Goal: Task Accomplishment & Management: Manage account settings

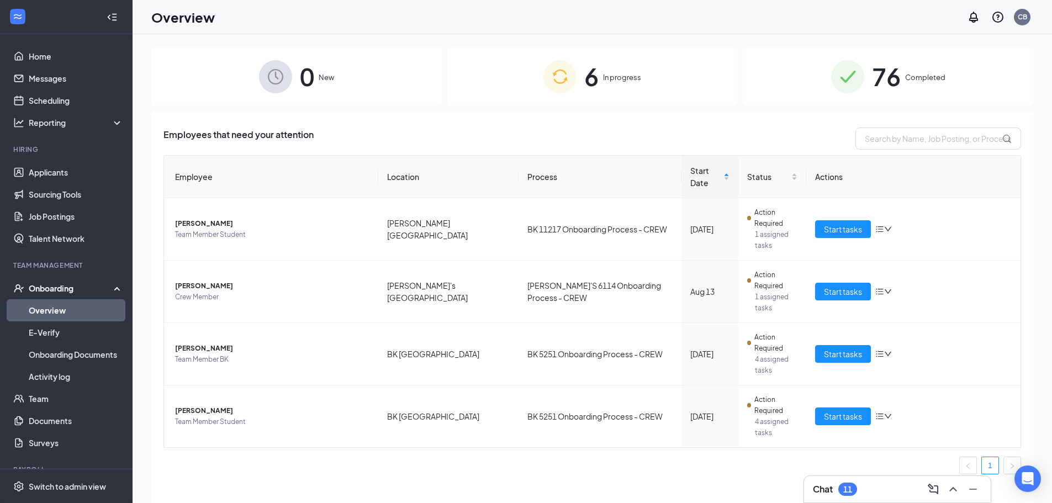
click at [602, 89] on div "6 In progress" at bounding box center [592, 76] width 290 height 58
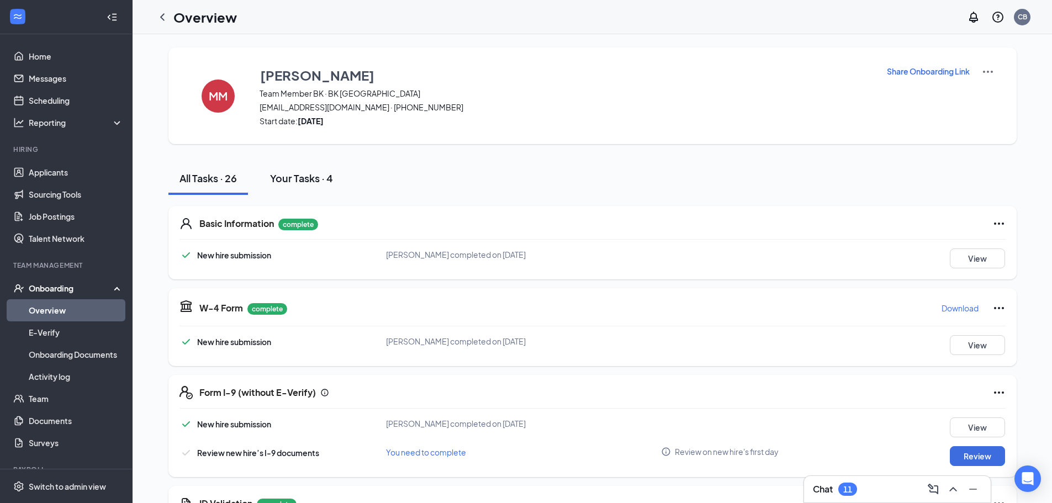
click at [300, 182] on div "Your Tasks · 4" at bounding box center [301, 178] width 63 height 14
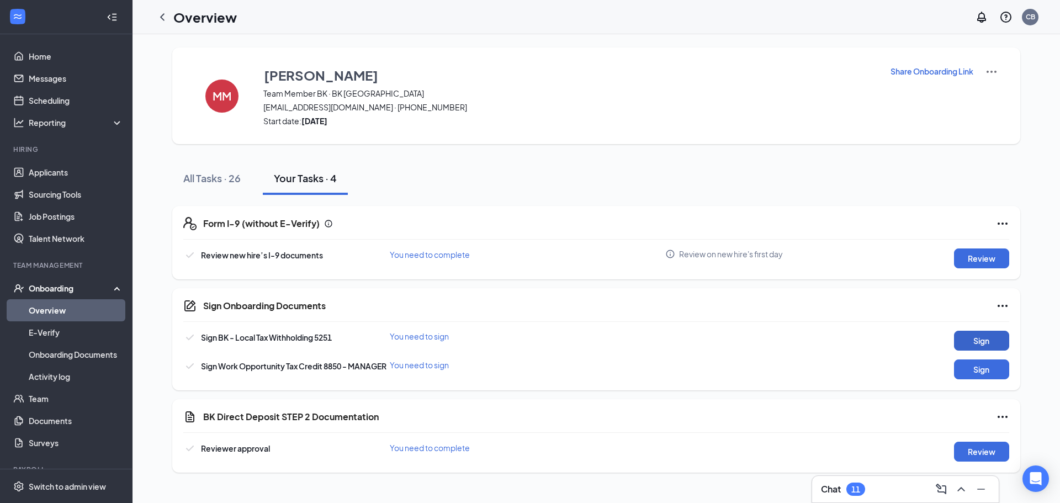
click at [969, 337] on button "Sign" at bounding box center [981, 341] width 55 height 20
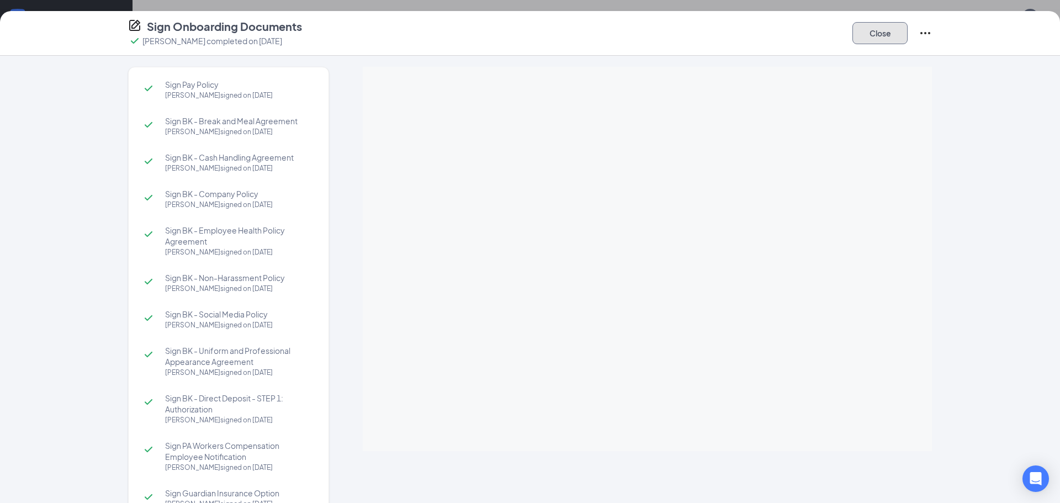
click at [876, 37] on button "Close" at bounding box center [879, 33] width 55 height 22
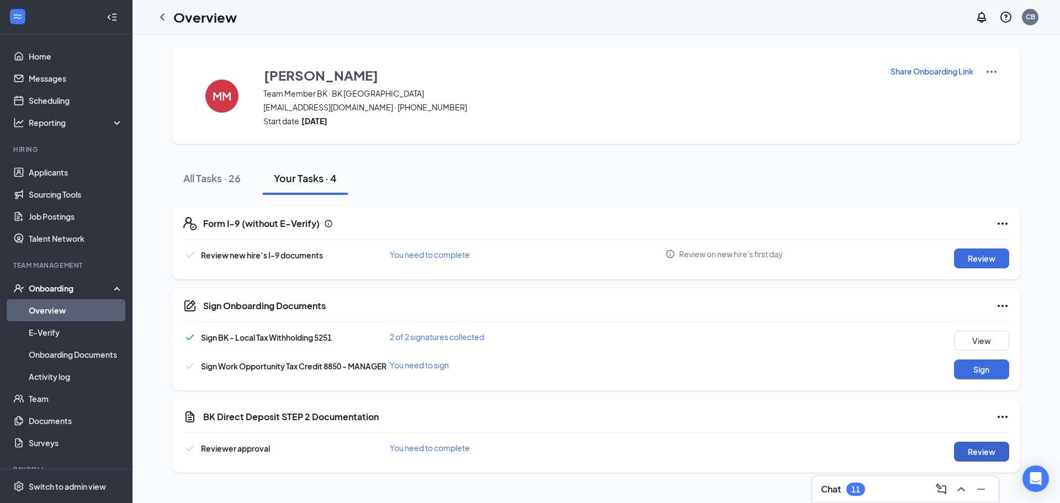
click at [970, 460] on button "Review" at bounding box center [981, 452] width 55 height 20
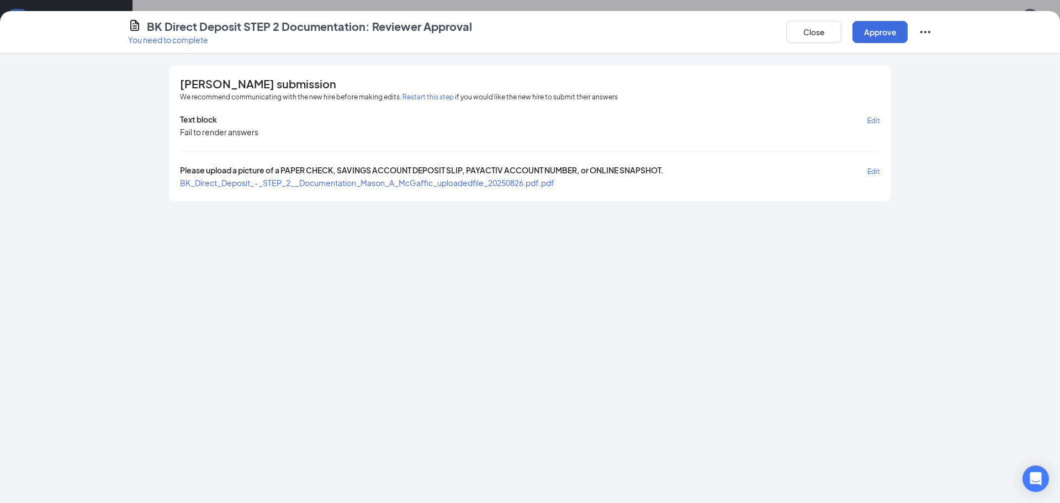
click at [452, 185] on span "BK_Direct_Deposit_-_STEP_2__Documentation_Mason_A_McGaffic_uploadedfile_2025082…" at bounding box center [367, 183] width 374 height 10
click at [868, 28] on button "Approve" at bounding box center [879, 32] width 55 height 22
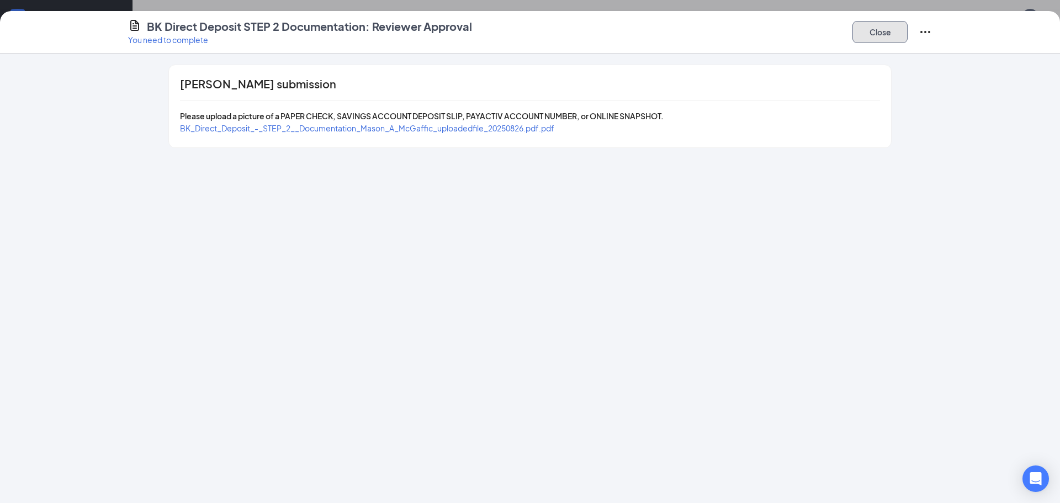
click at [884, 31] on button "Close" at bounding box center [879, 32] width 55 height 22
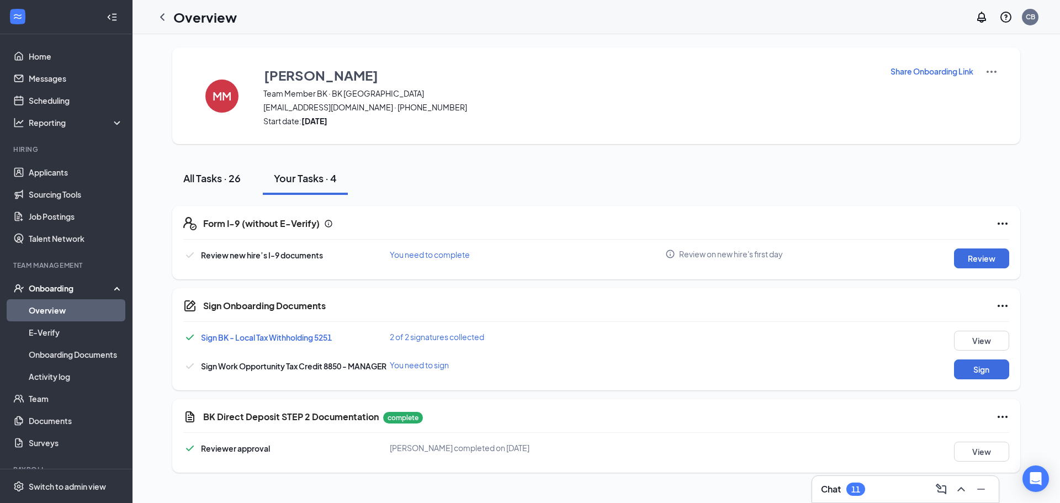
click at [208, 184] on div "All Tasks · 26" at bounding box center [211, 178] width 57 height 14
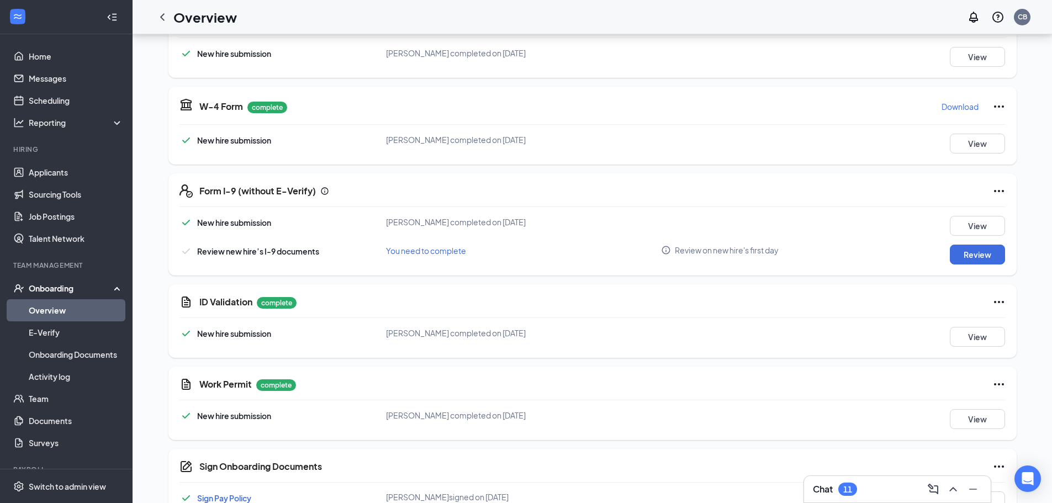
scroll to position [221, 0]
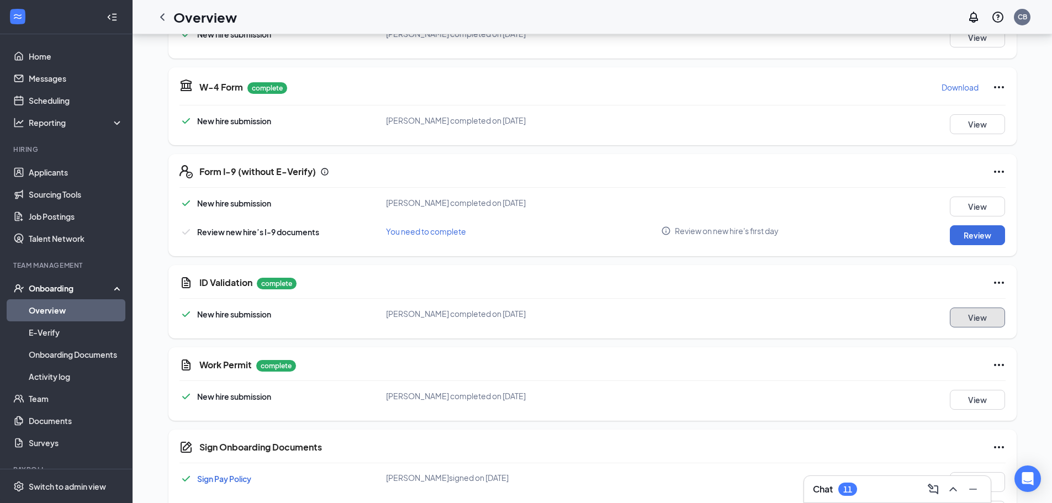
click at [974, 312] on button "View" at bounding box center [977, 317] width 55 height 20
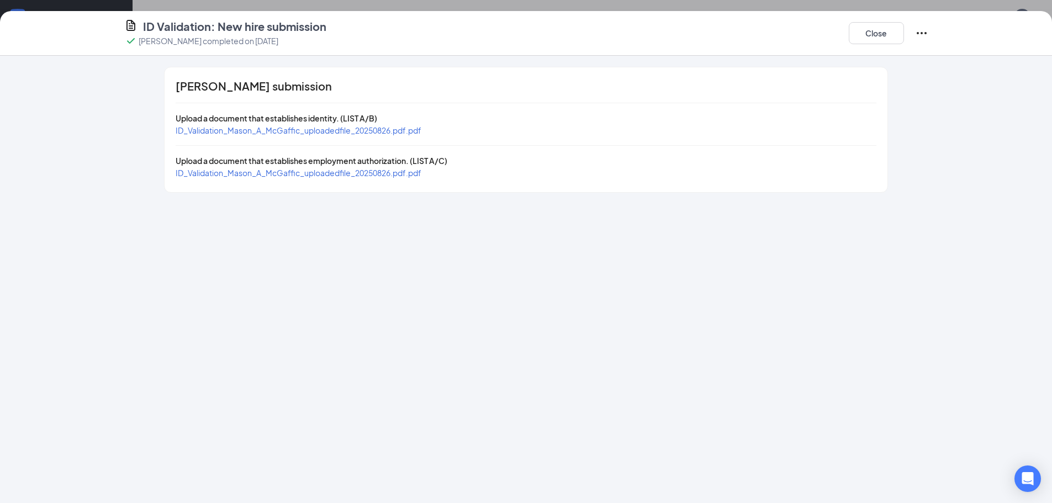
click at [341, 126] on span "ID_Validation_Mason_A_McGaffic_uploadedfile_20250826.pdf.pdf" at bounding box center [299, 130] width 246 height 10
click at [343, 176] on span "ID_Validation_Mason_A_McGaffic_uploadedfile_20250826.pdf.pdf" at bounding box center [299, 173] width 246 height 10
drag, startPoint x: 840, startPoint y: 27, endPoint x: 849, endPoint y: 30, distance: 9.3
click at [842, 27] on div "ID Validation: New hire submission [PERSON_NAME] completed on [DATE] Close" at bounding box center [526, 33] width 848 height 29
click at [854, 33] on button "Close" at bounding box center [876, 33] width 55 height 22
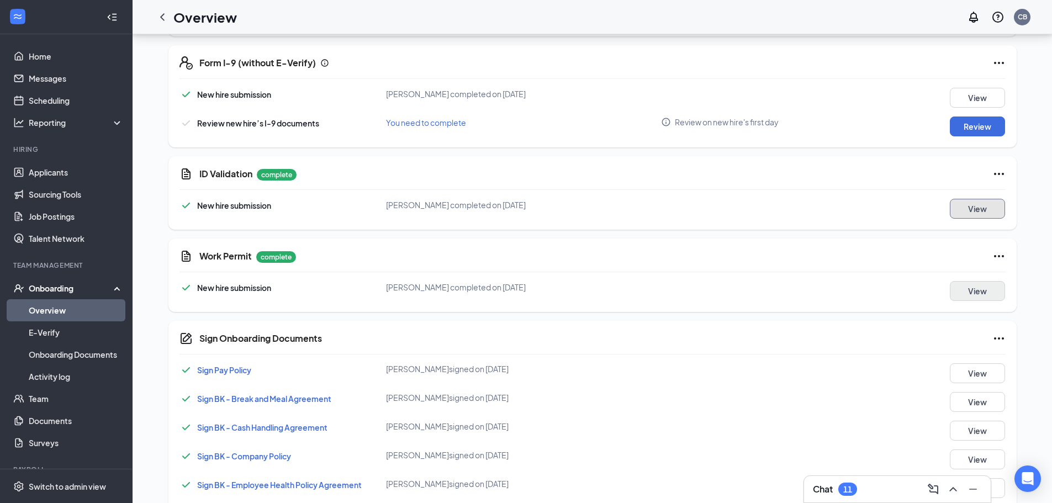
scroll to position [331, 0]
click at [943, 281] on div "View" at bounding box center [953, 289] width 103 height 20
click at [958, 284] on button "View" at bounding box center [977, 289] width 55 height 20
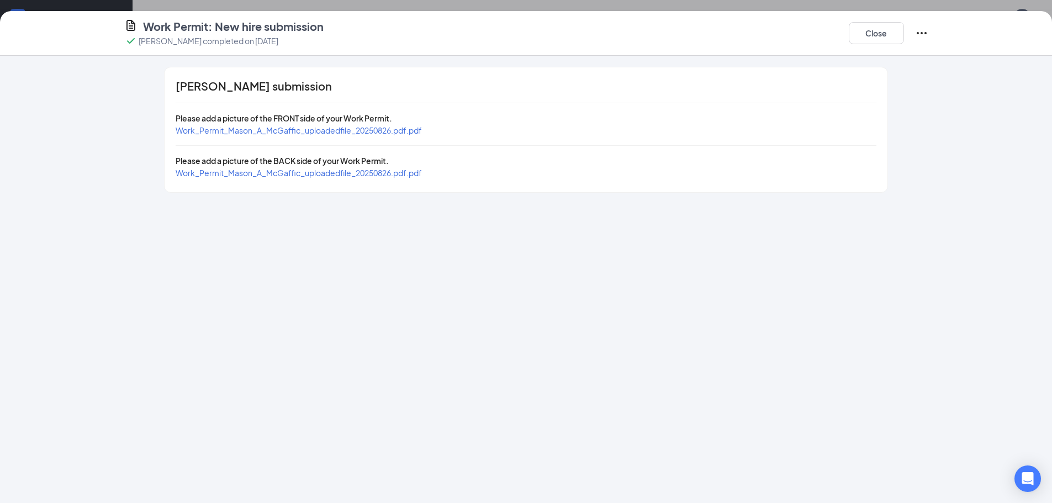
click at [393, 129] on span "Work_Permit_Mason_A_McGaffic_uploadedfile_20250826.pdf.pdf" at bounding box center [299, 130] width 246 height 10
click at [278, 183] on div "[PERSON_NAME] submission Please add a picture of the FRONT side of your Work Pe…" at bounding box center [526, 129] width 722 height 125
click at [279, 178] on div "Work_Permit_Mason_A_McGaffic_uploadedfile_20250826.pdf.pdf" at bounding box center [299, 173] width 246 height 12
drag, startPoint x: 280, startPoint y: 173, endPoint x: 287, endPoint y: 173, distance: 6.6
click at [281, 173] on span "Work_Permit_Mason_A_McGaffic_uploadedfile_20250826.pdf.pdf" at bounding box center [299, 173] width 246 height 10
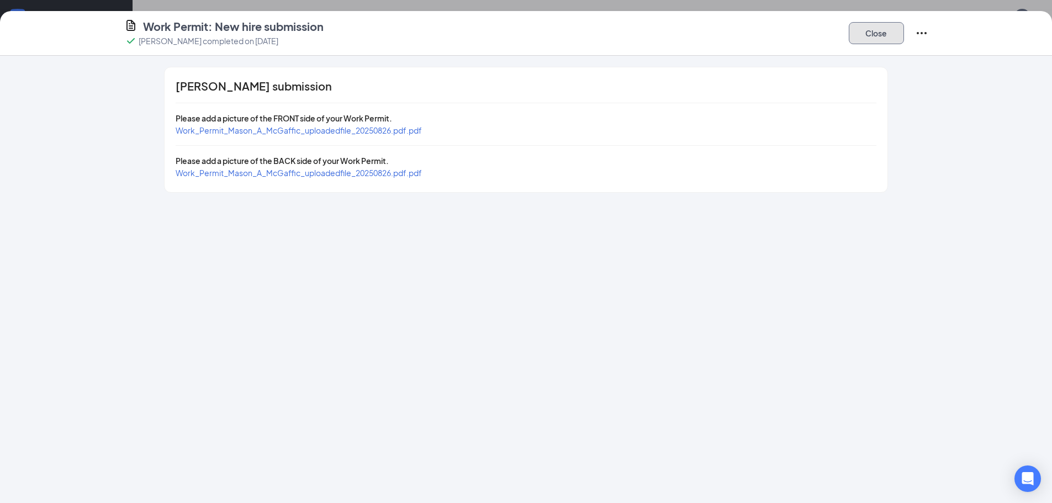
click at [882, 42] on button "Close" at bounding box center [876, 33] width 55 height 22
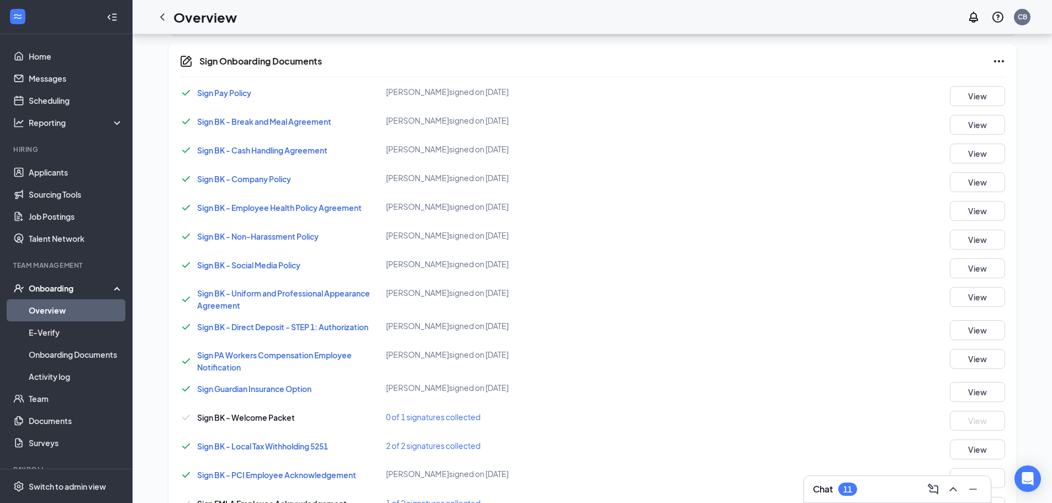
scroll to position [607, 0]
click at [977, 337] on button "View" at bounding box center [977, 330] width 55 height 20
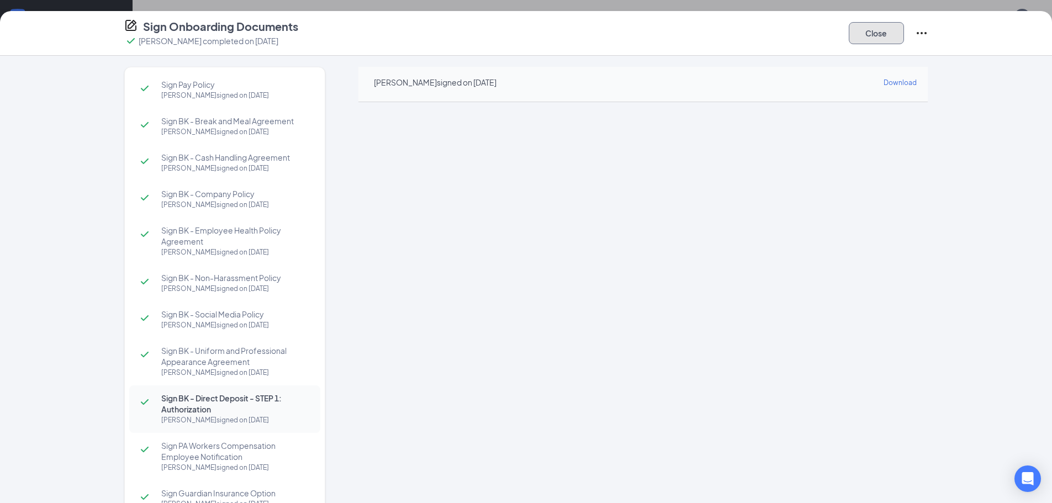
click at [892, 32] on button "Close" at bounding box center [876, 33] width 55 height 22
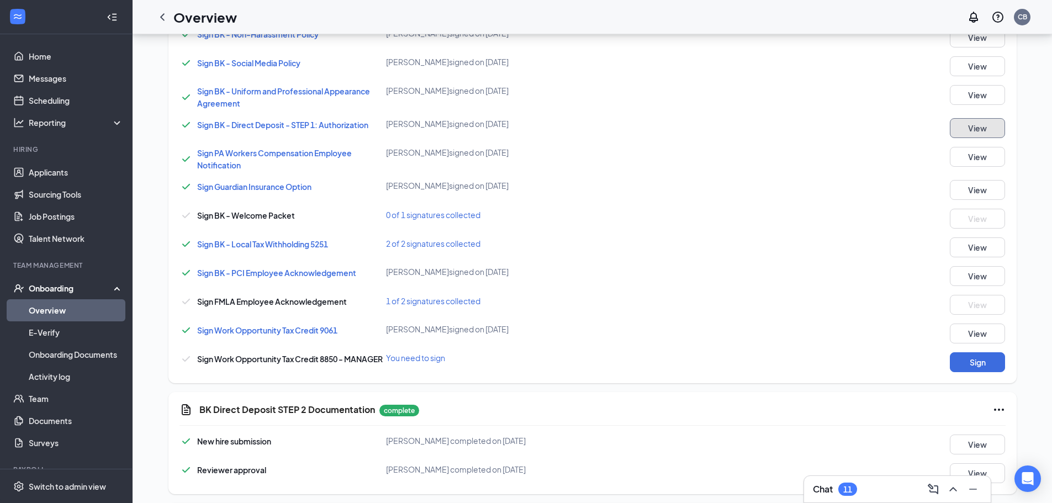
scroll to position [828, 0]
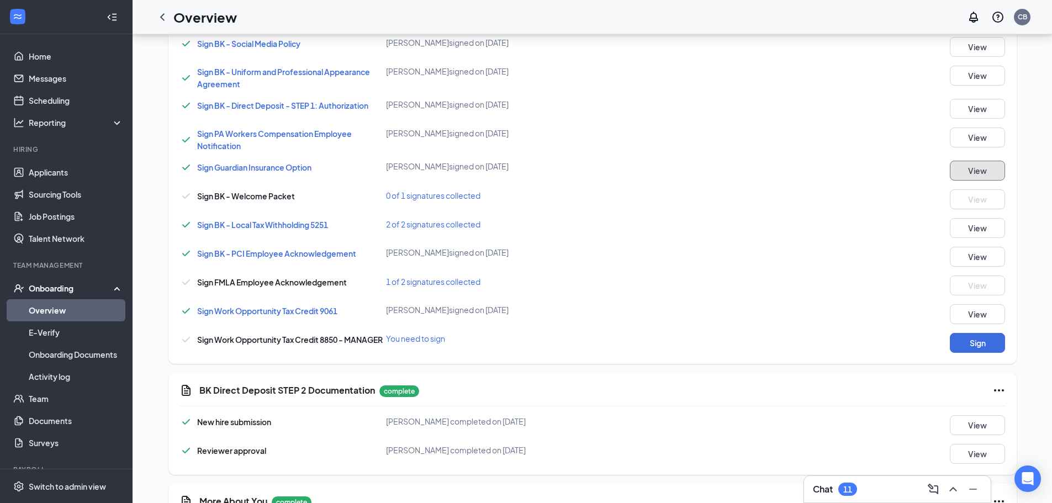
click at [960, 166] on button "View" at bounding box center [977, 171] width 55 height 20
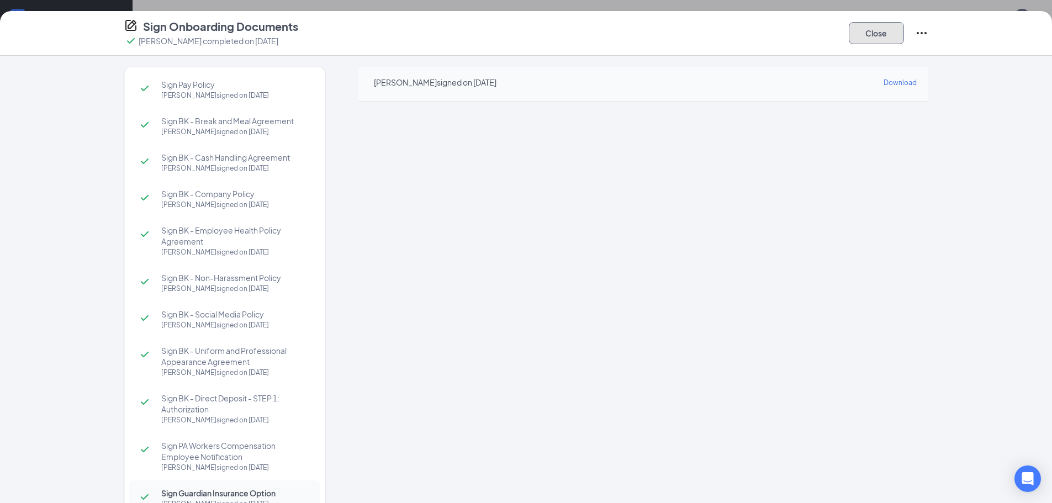
click at [896, 32] on button "Close" at bounding box center [876, 33] width 55 height 22
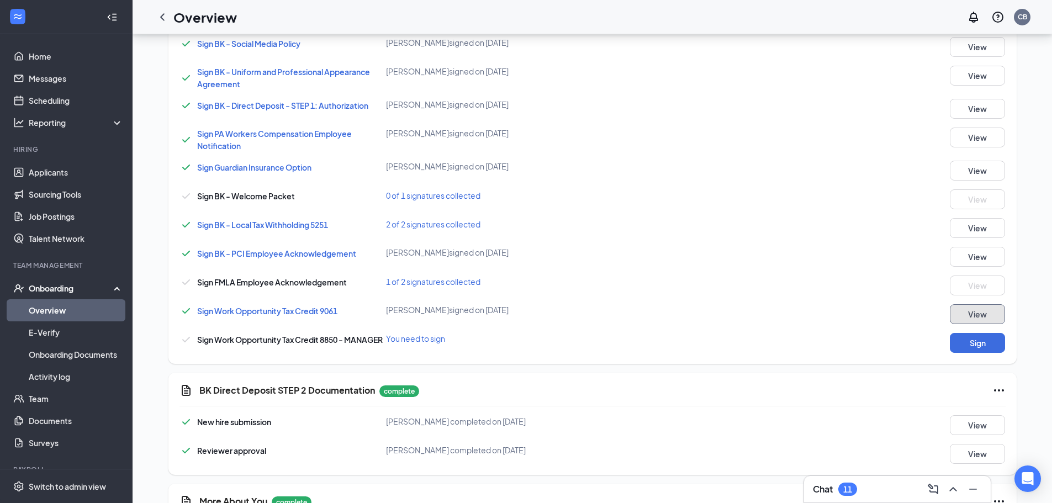
click at [960, 312] on button "View" at bounding box center [977, 314] width 55 height 20
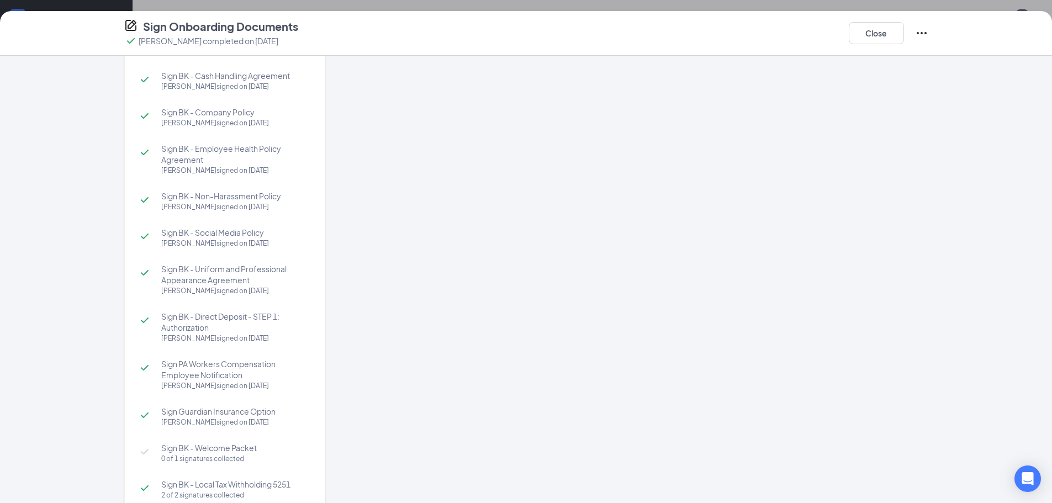
scroll to position [166, 0]
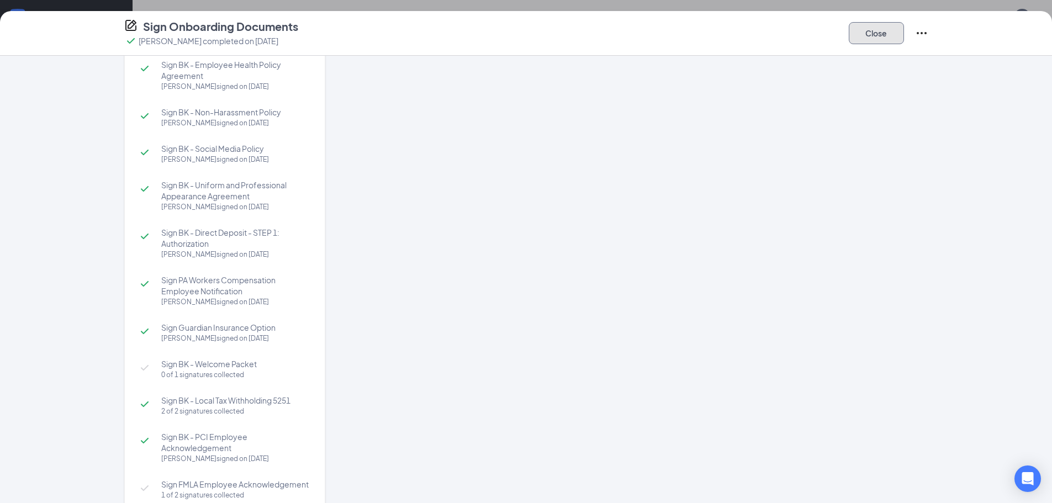
click at [861, 26] on button "Close" at bounding box center [876, 33] width 55 height 22
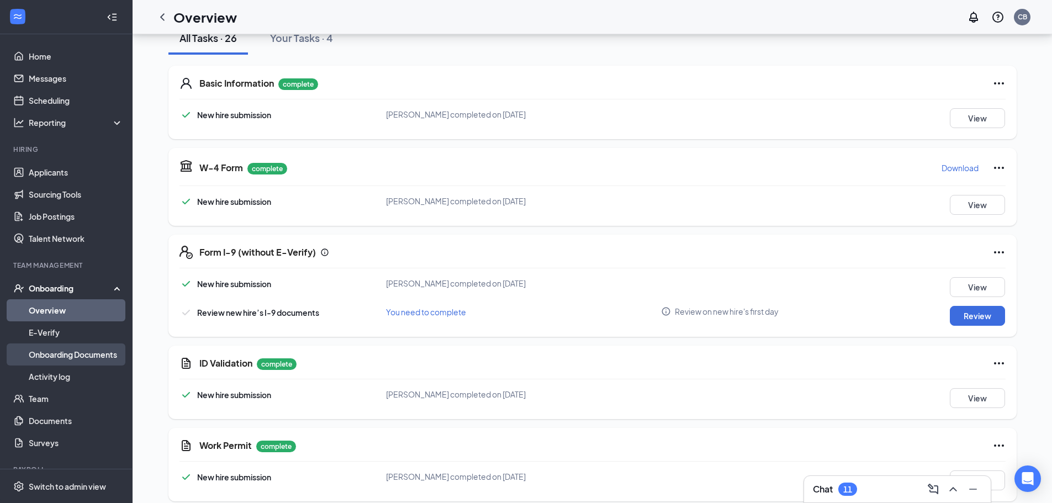
scroll to position [55, 0]
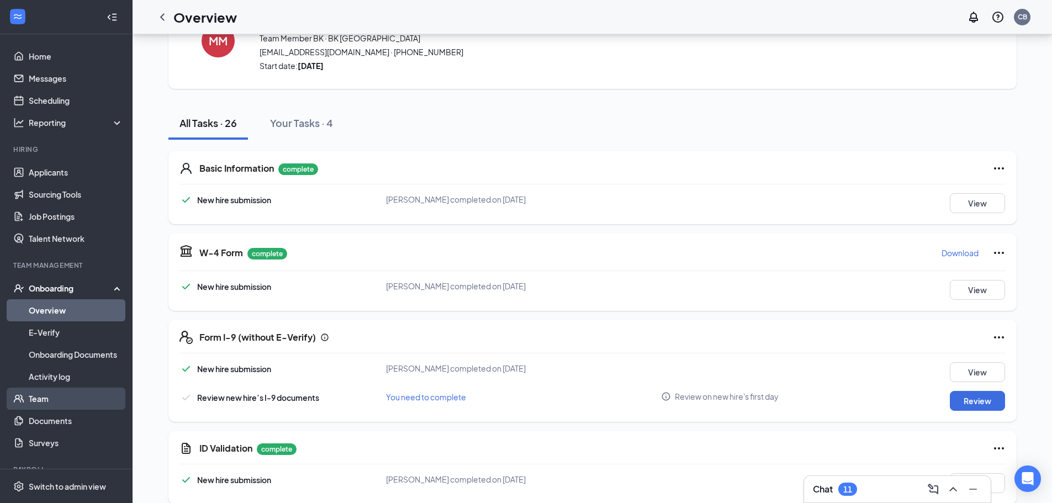
click at [48, 403] on link "Team" at bounding box center [76, 399] width 94 height 22
